Goal: Task Accomplishment & Management: Use online tool/utility

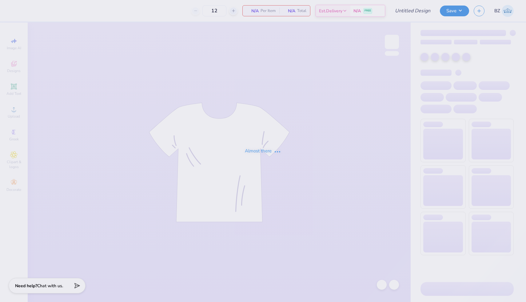
type input "starfish design green"
type input "98"
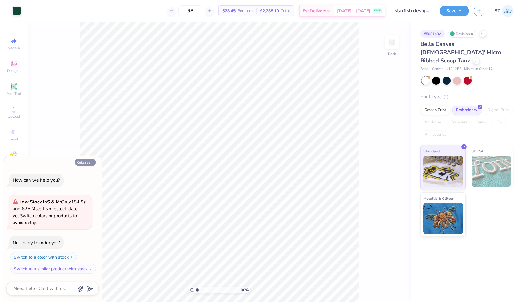
click at [91, 163] on icon "button" at bounding box center [92, 163] width 4 height 4
type textarea "x"
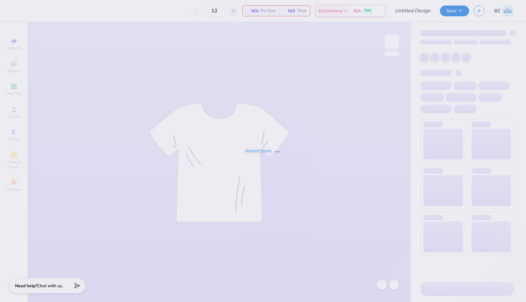
type input "starfish design green"
type input "98"
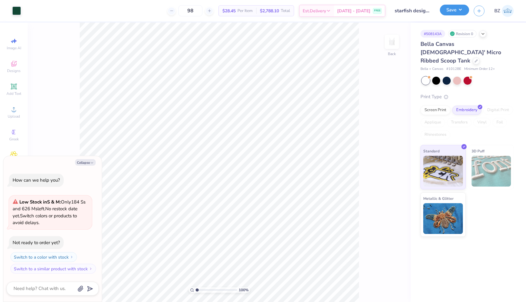
click at [456, 11] on button "Save" at bounding box center [454, 10] width 29 height 11
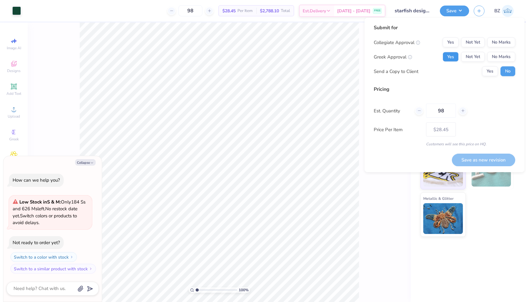
click at [455, 58] on button "Yes" at bounding box center [451, 57] width 16 height 10
click at [503, 42] on button "No Marks" at bounding box center [502, 43] width 28 height 10
click at [486, 71] on button "Yes" at bounding box center [490, 71] width 16 height 10
type textarea "x"
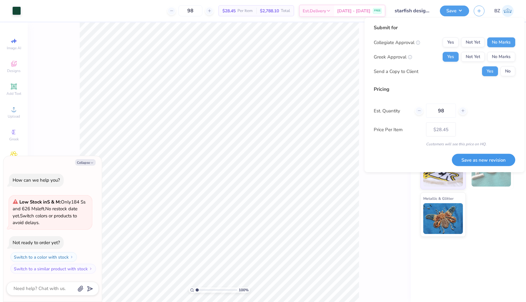
click at [488, 162] on button "Save as new revision" at bounding box center [483, 160] width 63 height 13
type input "$28.45"
type textarea "x"
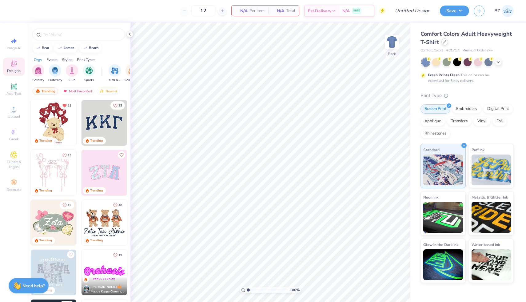
click at [443, 44] on div at bounding box center [445, 41] width 7 height 7
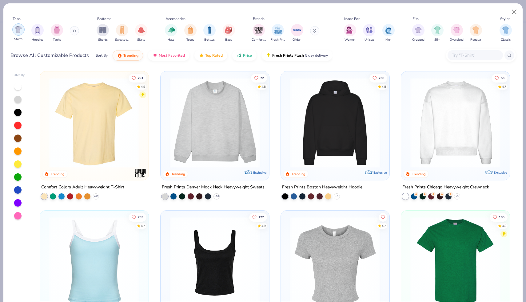
click at [20, 34] on div "filter for Shirts" at bounding box center [18, 29] width 12 height 12
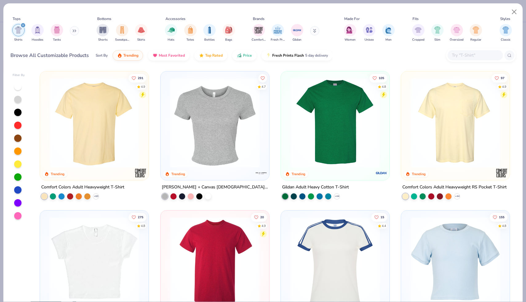
click at [292, 123] on img at bounding box center [335, 123] width 96 height 90
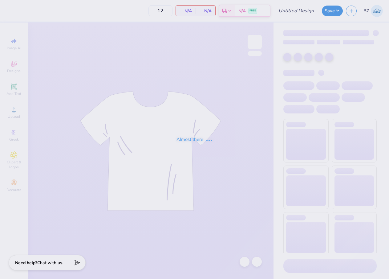
type input "starfish design green"
type input "98"
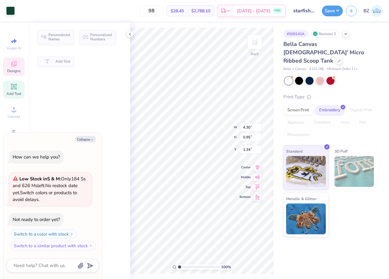
type textarea "x"
type input "1.36"
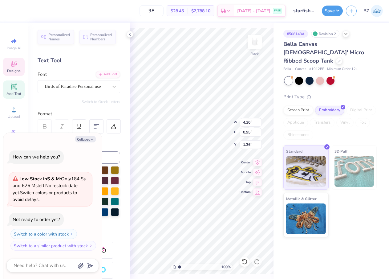
scroll to position [0, 0]
type textarea "x"
type textarea "K"
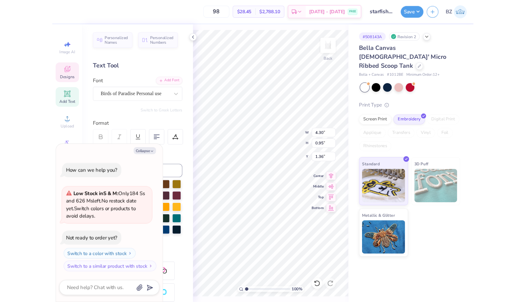
scroll to position [0, 0]
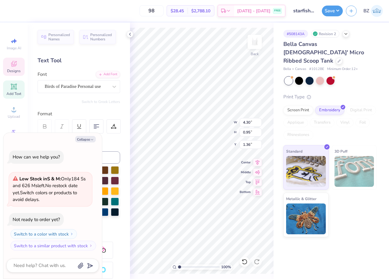
type textarea "x"
type textarea "KD"
click at [95, 138] on button "Collapse" at bounding box center [85, 139] width 21 height 6
type textarea "x"
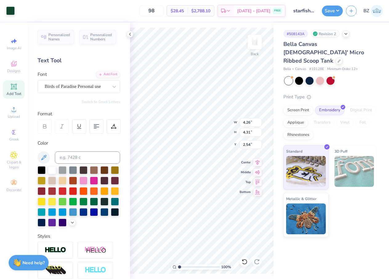
type input "0.50"
type input "1.76"
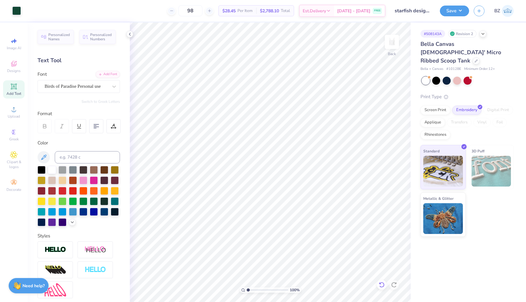
click at [381, 278] on icon at bounding box center [381, 285] width 5 height 6
click at [228, 9] on span "$28.45" at bounding box center [229, 11] width 13 height 6
click at [193, 12] on input "98" at bounding box center [191, 10] width 24 height 11
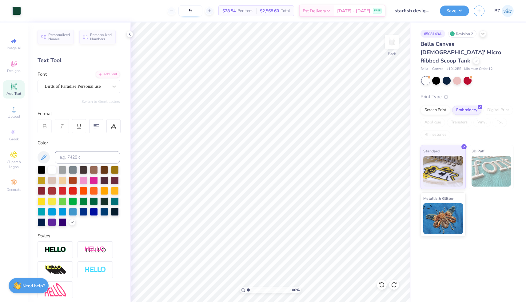
type input "98"
click at [384, 278] on div at bounding box center [382, 285] width 10 height 10
click at [381, 278] on icon at bounding box center [382, 285] width 6 height 6
